Goal: Information Seeking & Learning: Learn about a topic

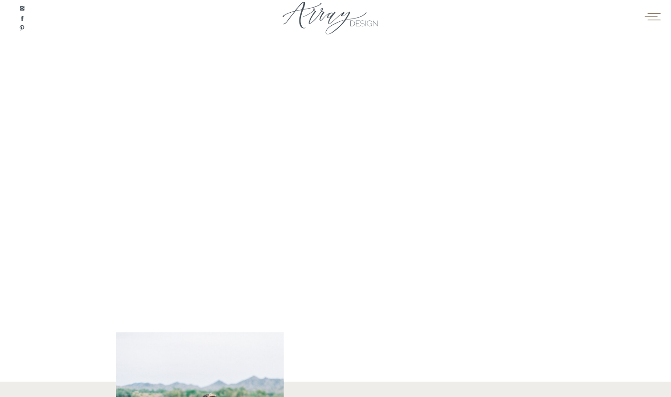
click at [645, 12] on icon at bounding box center [653, 17] width 18 height 14
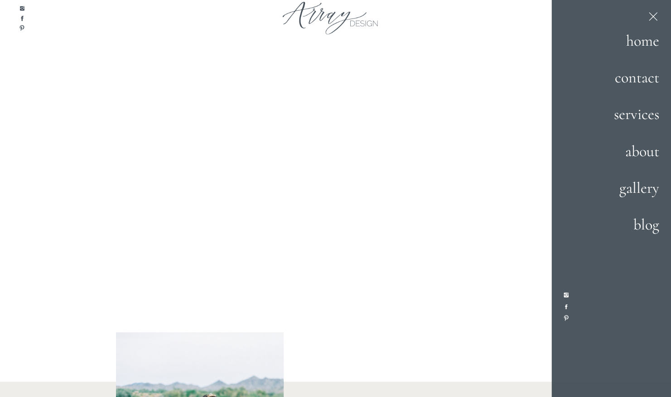
click at [644, 127] on div at bounding box center [613, 306] width 122 height 615
click at [646, 122] on h2 "services" at bounding box center [627, 114] width 63 height 24
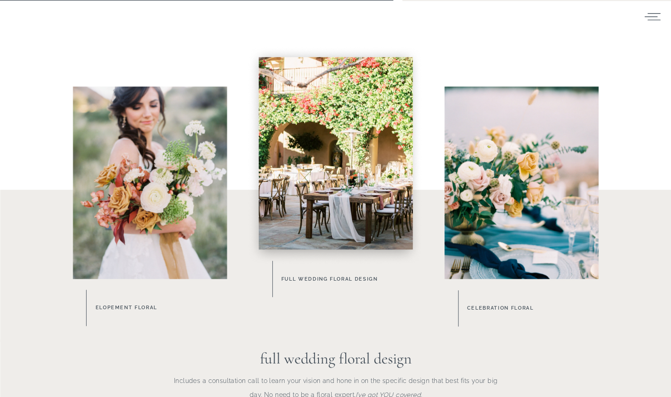
scroll to position [525, 0]
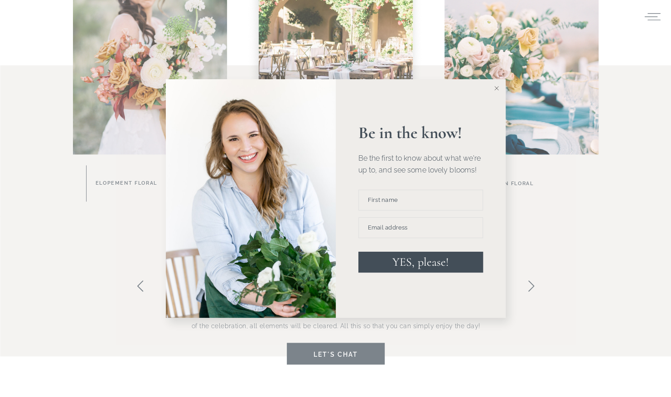
click at [493, 83] on button at bounding box center [497, 88] width 18 height 18
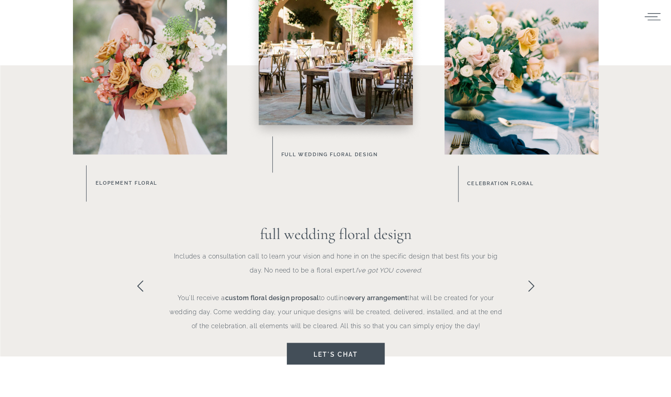
click at [398, 91] on div at bounding box center [336, 28] width 154 height 193
click at [363, 152] on h3 "Full Wedding Floral Design" at bounding box center [352, 155] width 143 height 10
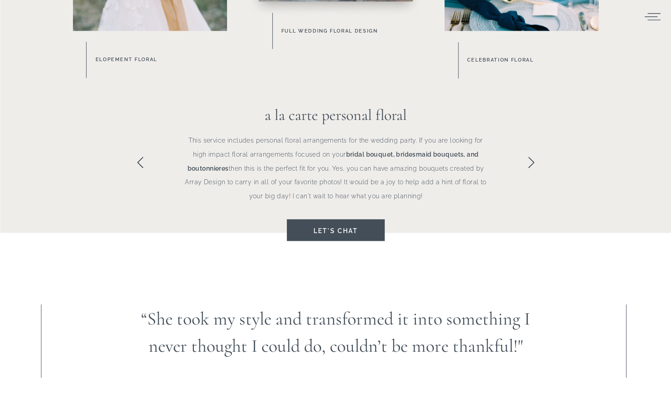
scroll to position [632, 0]
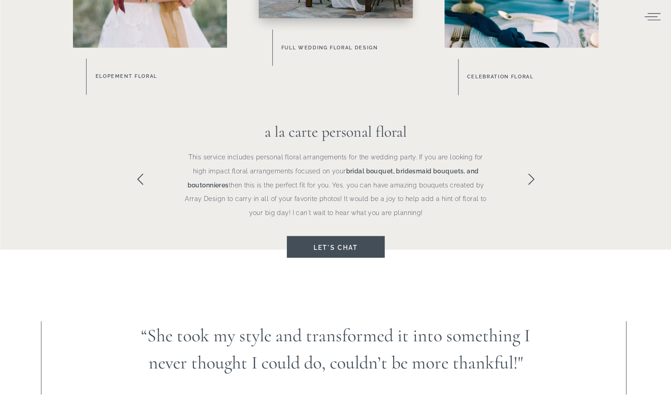
click at [524, 175] on div at bounding box center [335, 178] width 671 height 141
click at [526, 179] on icon at bounding box center [531, 179] width 13 height 13
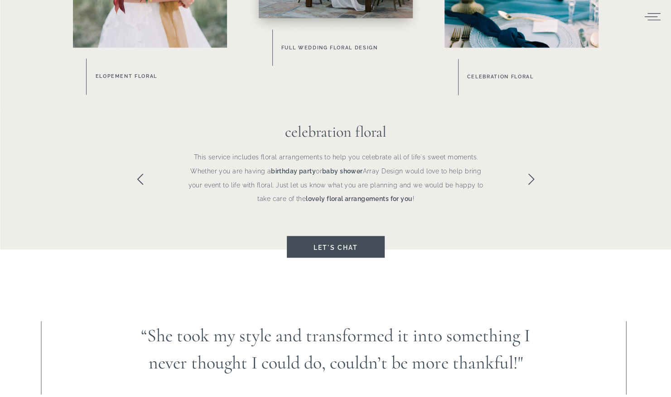
click at [526, 179] on icon at bounding box center [531, 179] width 13 height 13
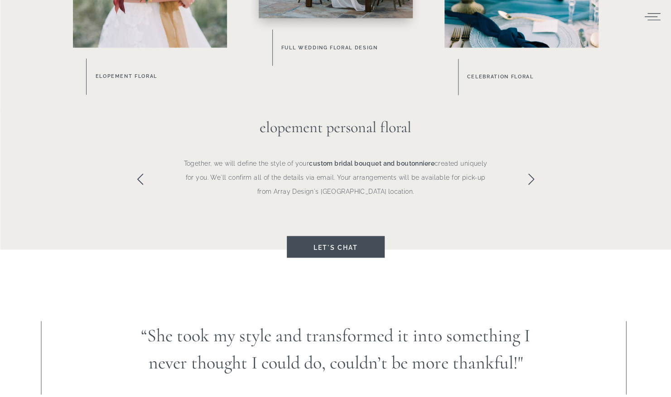
click at [526, 179] on icon at bounding box center [531, 179] width 13 height 13
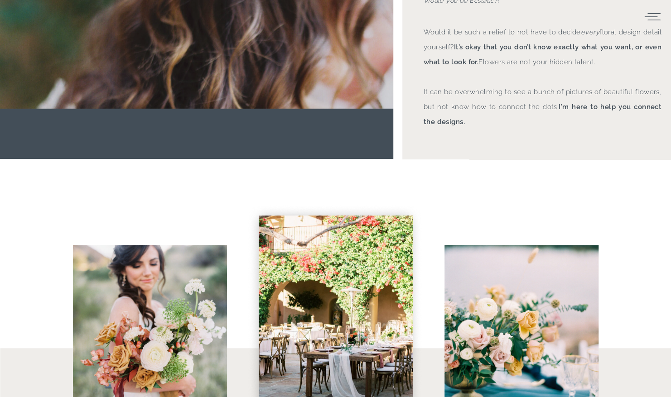
scroll to position [0, 0]
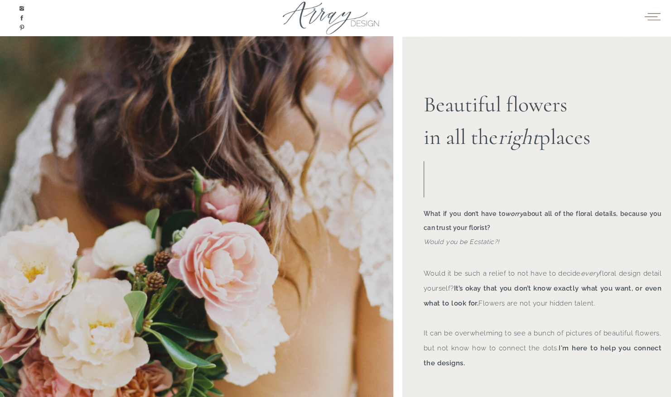
click at [647, 21] on icon at bounding box center [653, 17] width 18 height 14
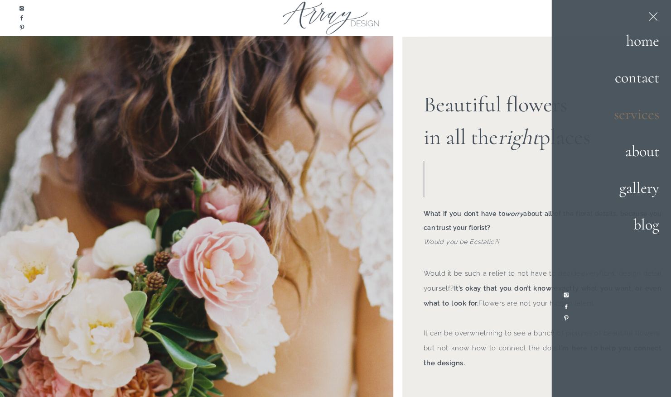
click at [645, 115] on h2 "services" at bounding box center [627, 114] width 63 height 24
